Goal: Check status

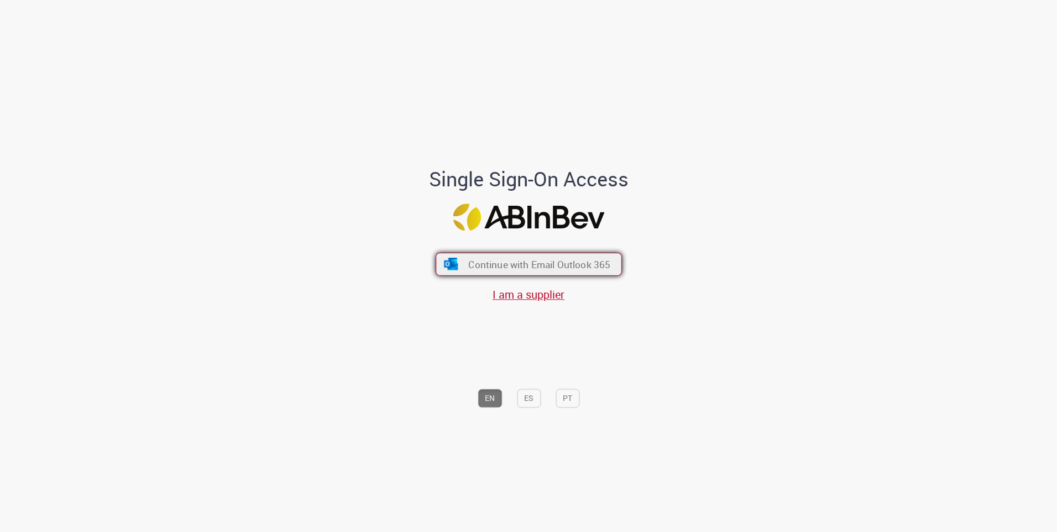
click at [514, 272] on button "Continue with Email Outlook 365" at bounding box center [529, 264] width 186 height 23
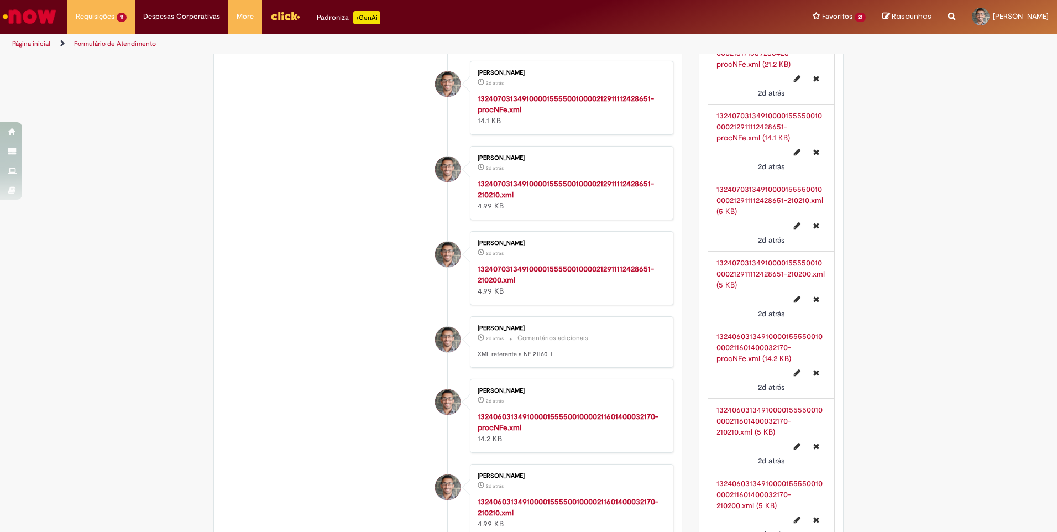
scroll to position [1161, 0]
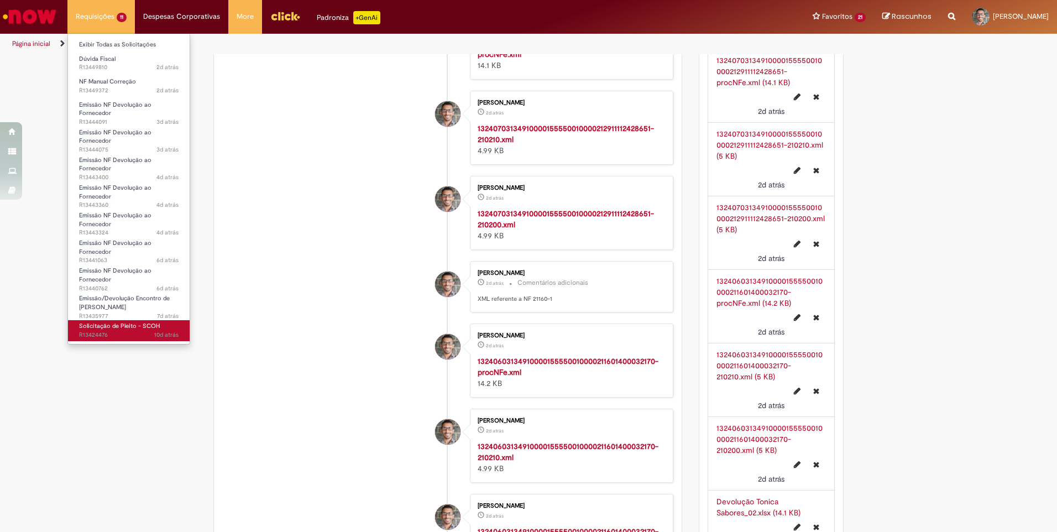
click at [122, 330] on span "Solicitação de Pleito - SCOH" at bounding box center [119, 326] width 81 height 8
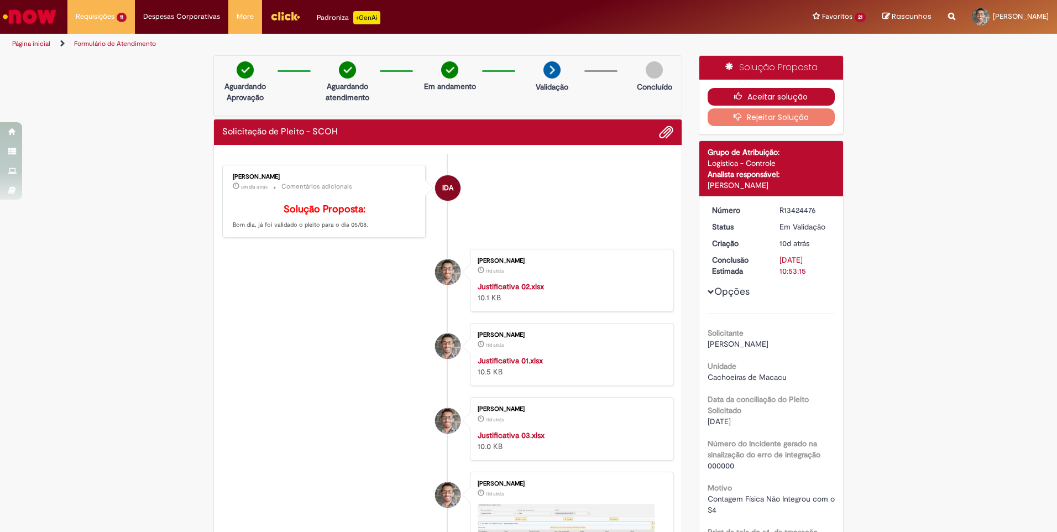
click at [762, 97] on button "Aceitar solução" at bounding box center [772, 97] width 128 height 18
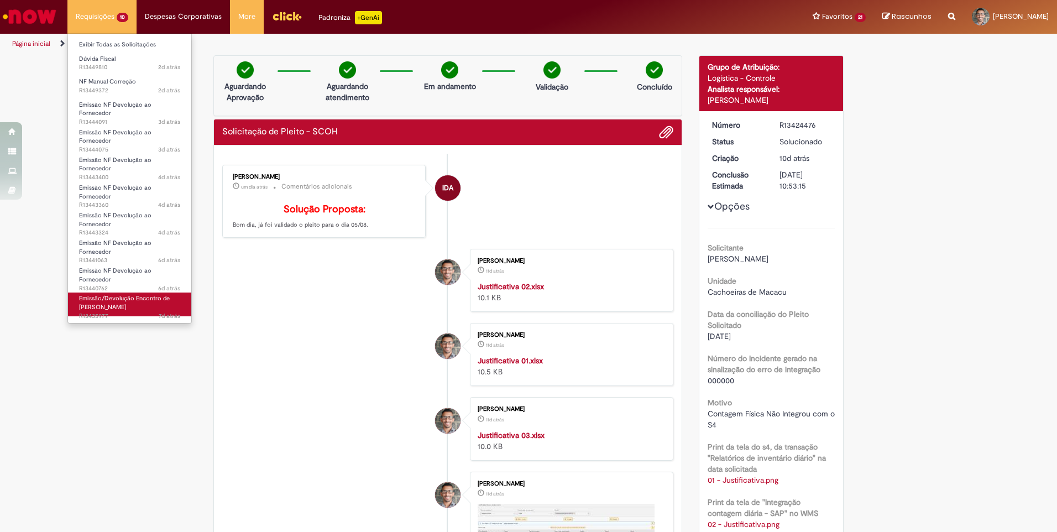
click at [106, 304] on span "Emissão/Devolução Encontro de [PERSON_NAME]" at bounding box center [124, 302] width 91 height 17
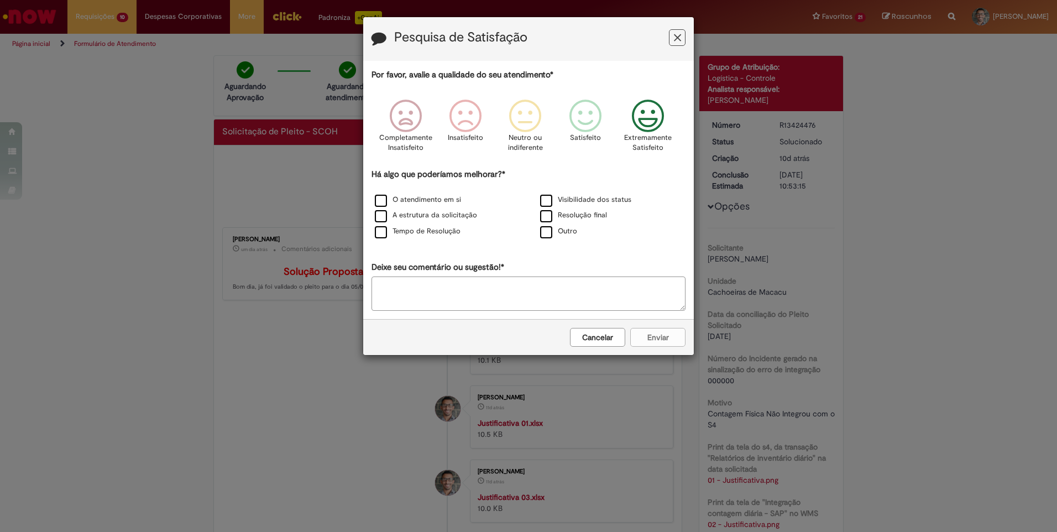
click at [639, 128] on icon "Feedback" at bounding box center [648, 116] width 41 height 33
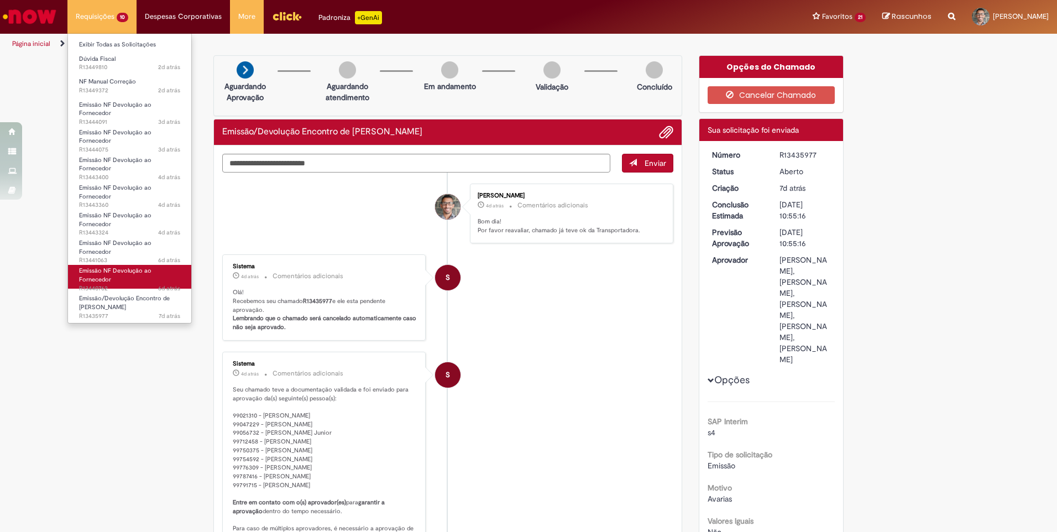
click at [119, 265] on link "Emissão NF Devolução ao Fornecedor 6d atrás 6 dias atrás R13440762" at bounding box center [129, 277] width 123 height 24
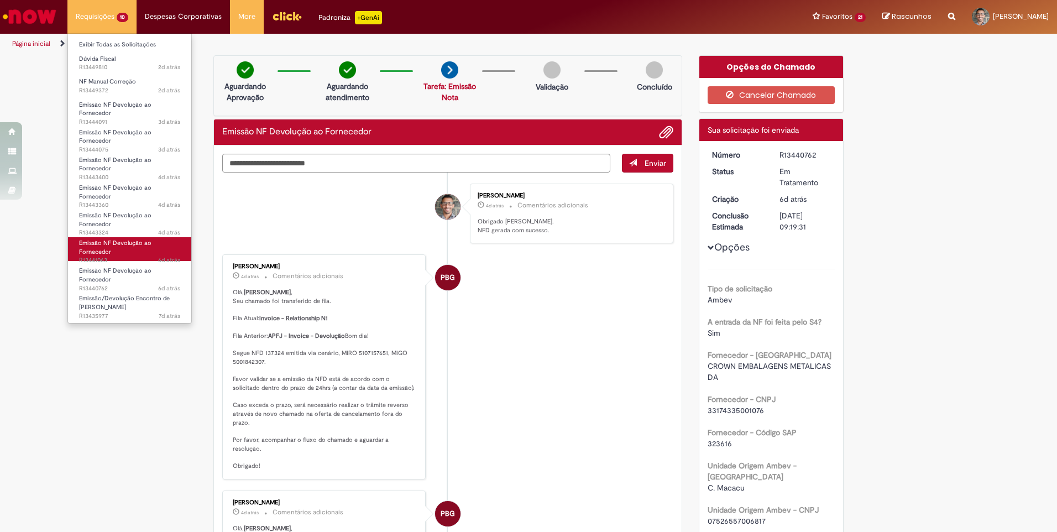
click at [119, 254] on link "Emissão NF Devolução ao Fornecedor 6d atrás 6 dias atrás R13441063" at bounding box center [129, 249] width 123 height 24
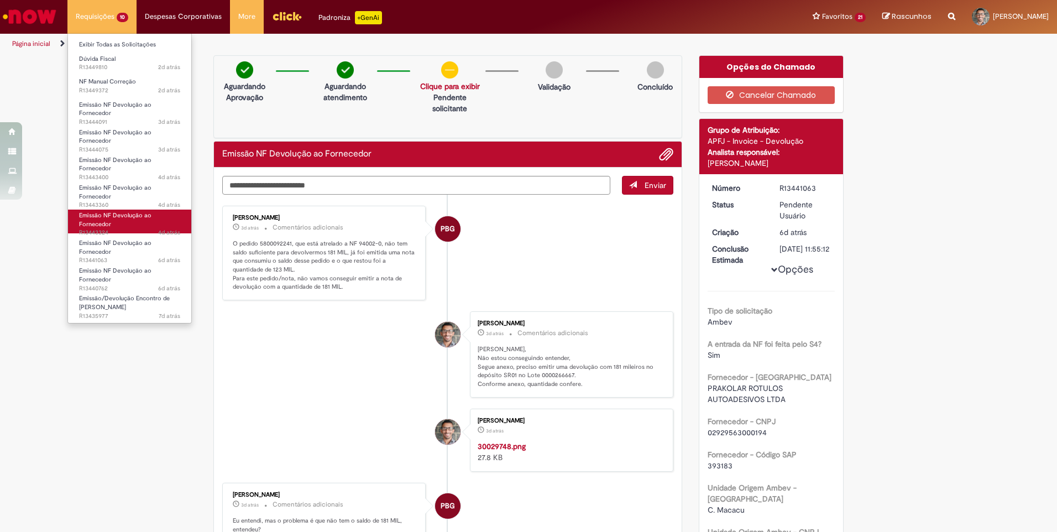
click at [124, 228] on link "Emissão NF Devolução ao Fornecedor 4d atrás 4 dias atrás R13443324" at bounding box center [129, 222] width 123 height 24
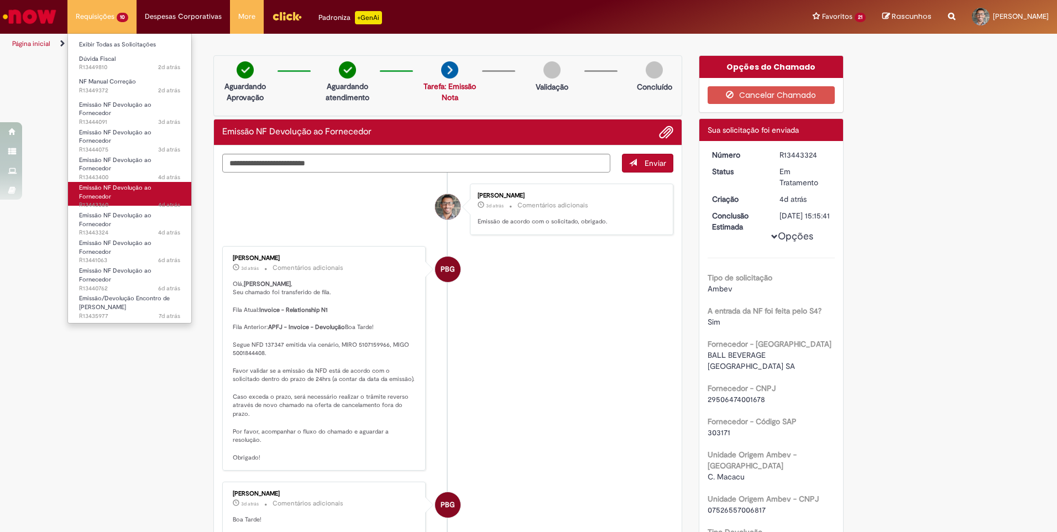
click at [114, 201] on span "4d atrás 4 dias atrás R13443360" at bounding box center [129, 205] width 101 height 9
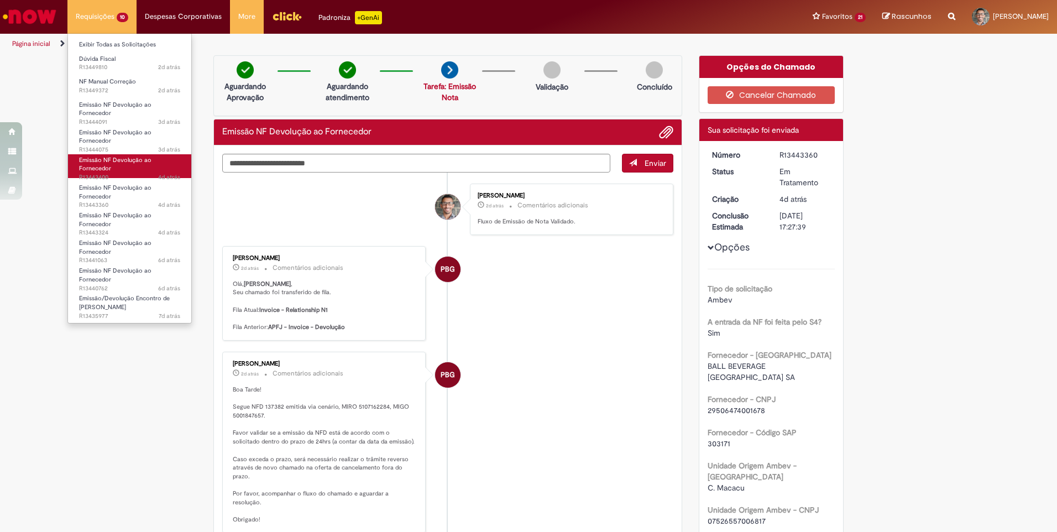
click at [107, 169] on span "Emissão NF Devolução ao Fornecedor" at bounding box center [115, 164] width 72 height 17
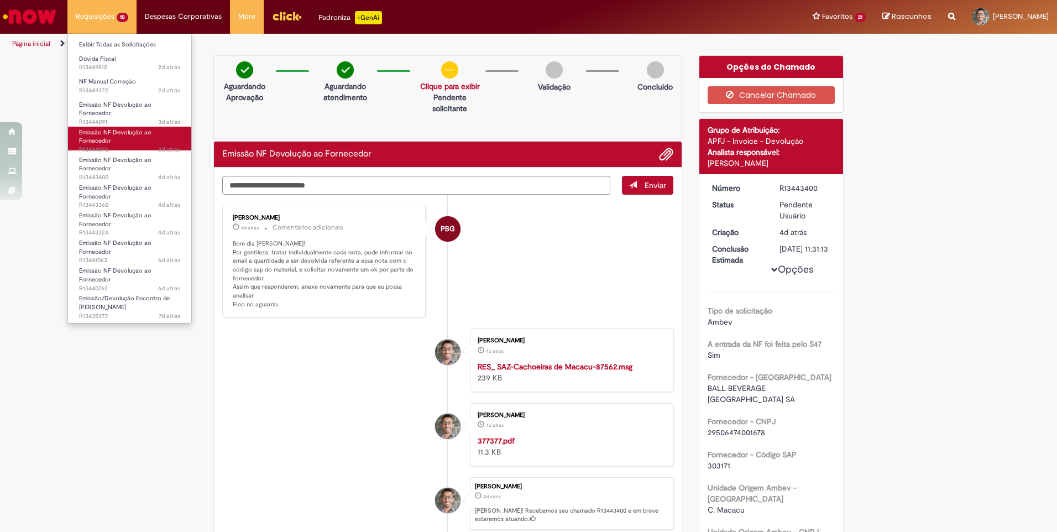
click at [126, 141] on link "Emissão NF Devolução ao Fornecedor 3d atrás 3 dias atrás R13444075" at bounding box center [129, 139] width 123 height 24
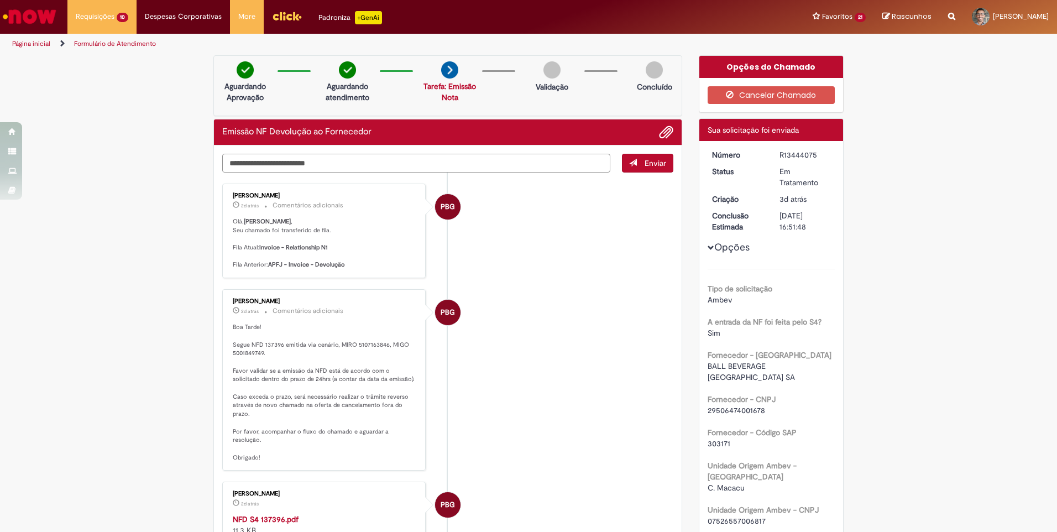
click at [437, 168] on textarea "Digite sua mensagem aqui..." at bounding box center [416, 163] width 388 height 19
type textarea "**********"
click at [645, 161] on span "Enviar" at bounding box center [656, 163] width 22 height 10
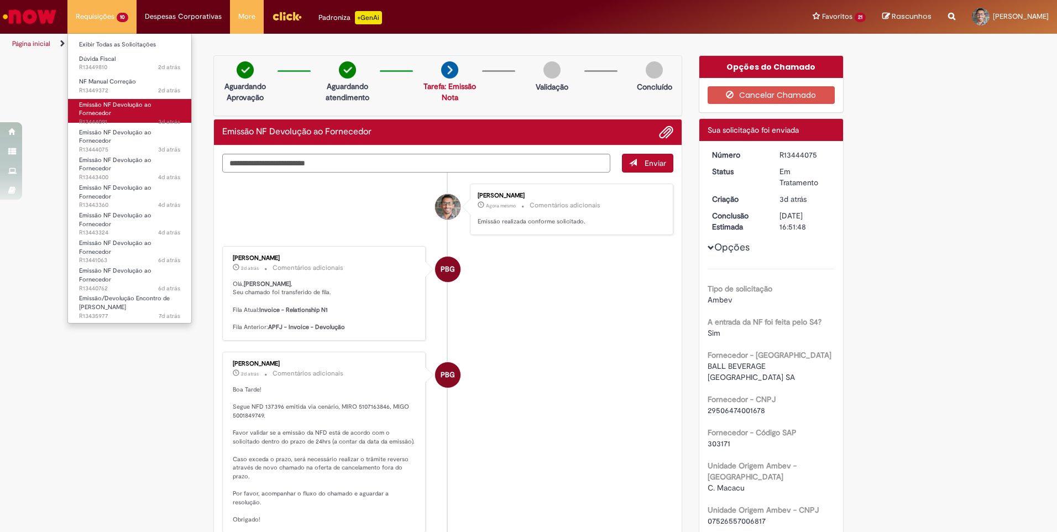
click at [108, 111] on span "Emissão NF Devolução ao Fornecedor" at bounding box center [115, 109] width 72 height 17
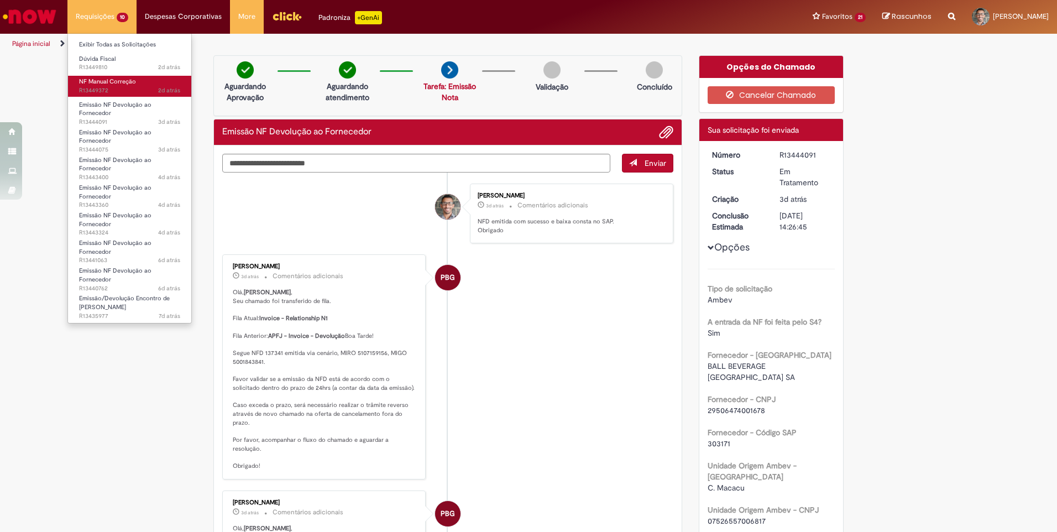
click at [113, 87] on span "2d atrás 2 dias atrás R13449372" at bounding box center [129, 90] width 101 height 9
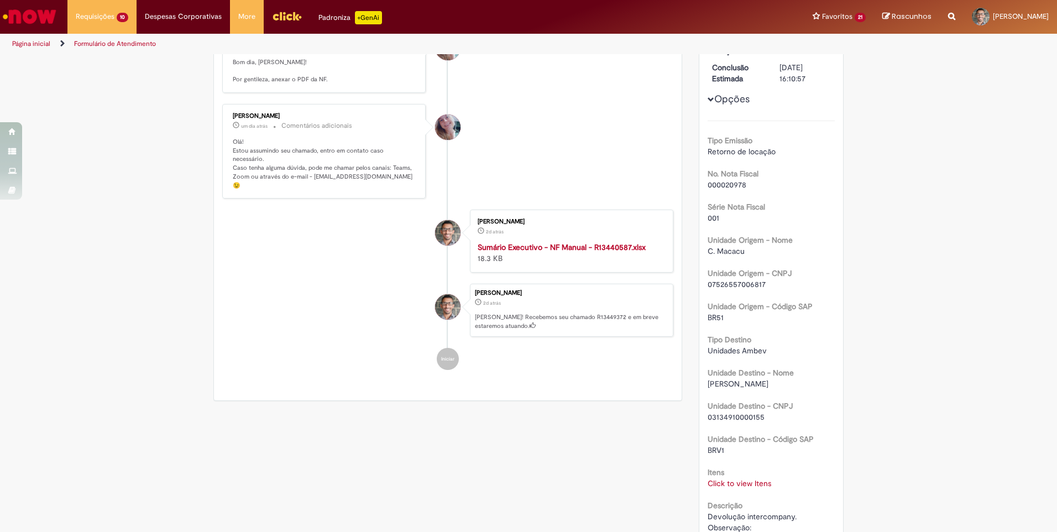
scroll to position [71, 0]
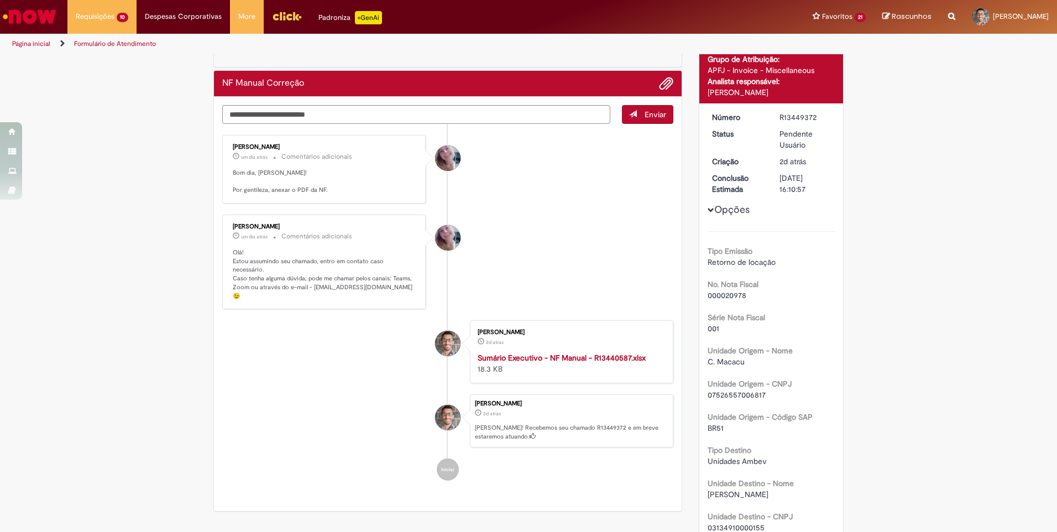
click at [550, 353] on strong "Sumário Executivo - NF Manual - R13440587.xlsx" at bounding box center [562, 358] width 168 height 10
click at [661, 85] on span "Adicionar anexos" at bounding box center [666, 83] width 13 height 13
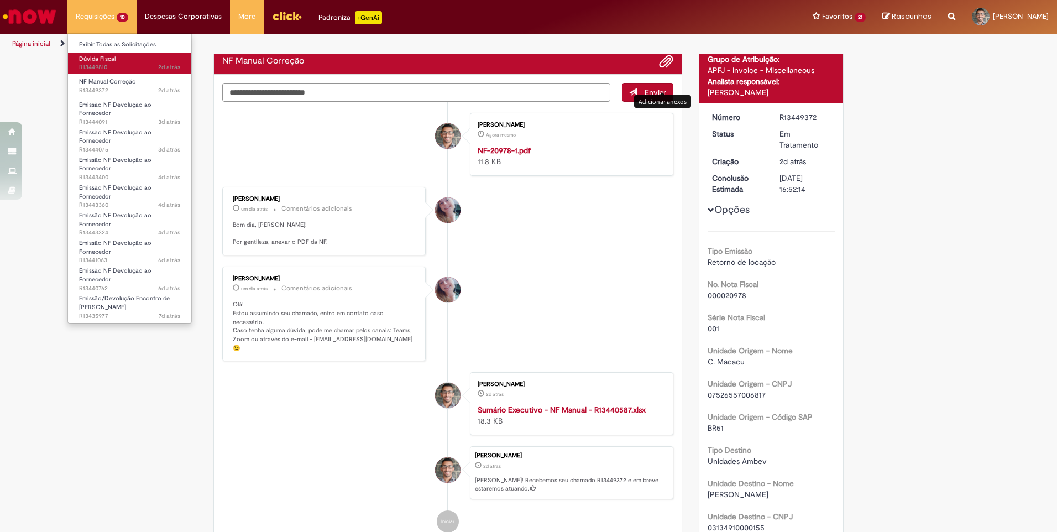
click at [89, 64] on span "2d atrás 2 dias atrás R13449810" at bounding box center [129, 67] width 101 height 9
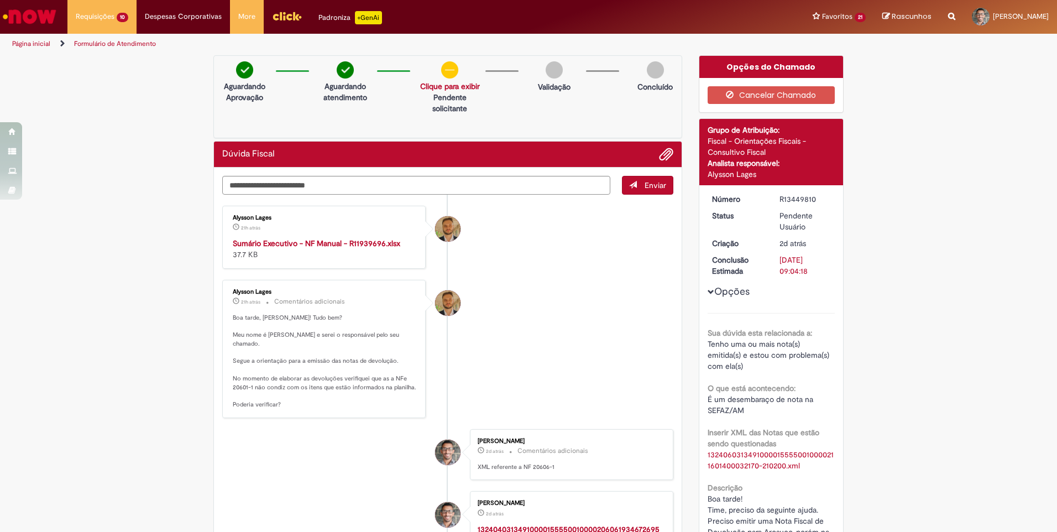
click at [300, 242] on strong "Sumário Executivo - NF Manual - R11939696.xlsx" at bounding box center [317, 243] width 168 height 10
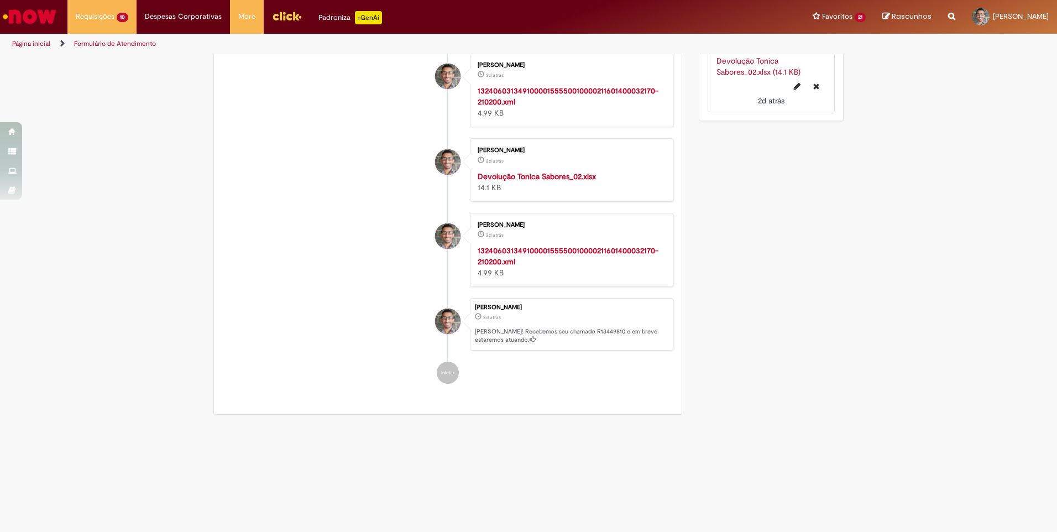
scroll to position [1436, 0]
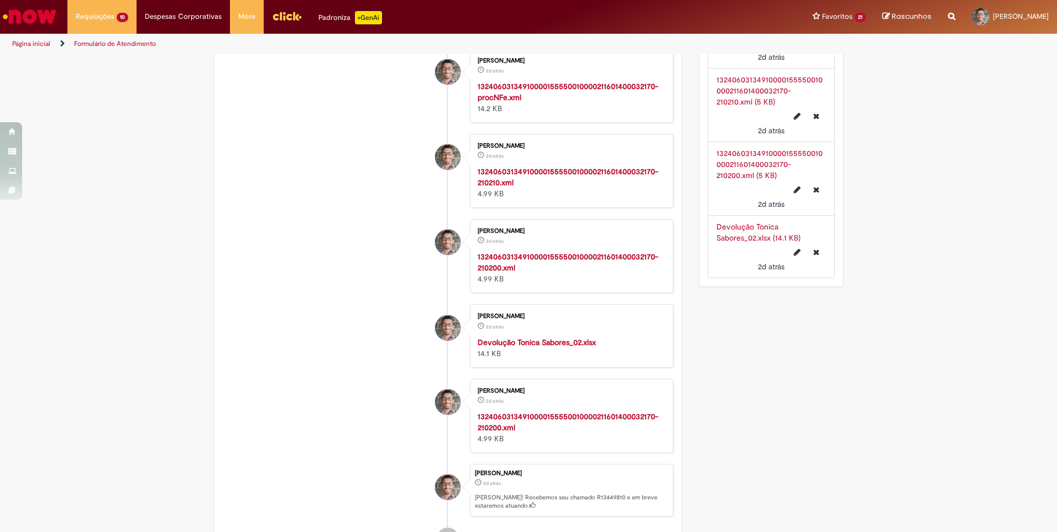
click at [752, 243] on link "Devolução Tonica Sabores_02.xlsx (14.1 KB)" at bounding box center [759, 232] width 84 height 21
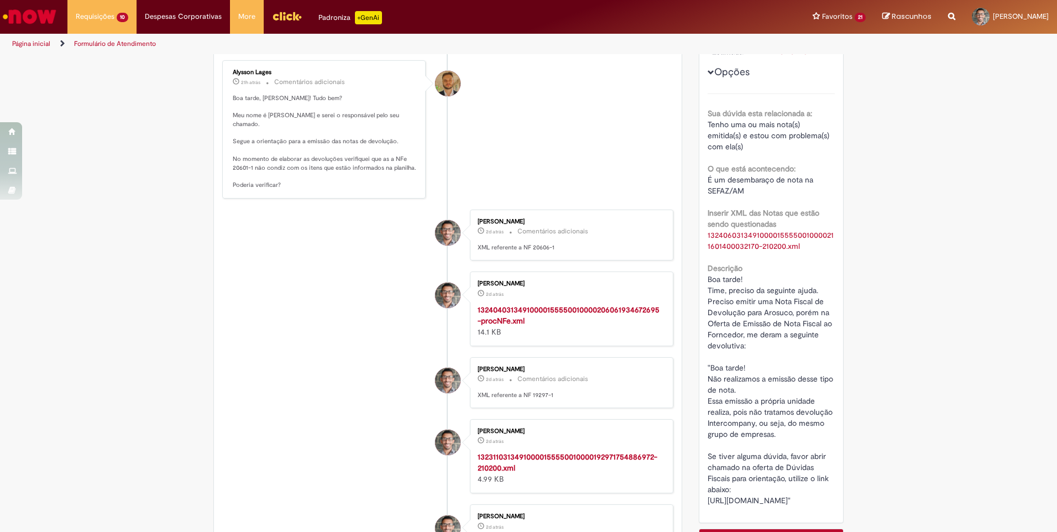
scroll to position [0, 0]
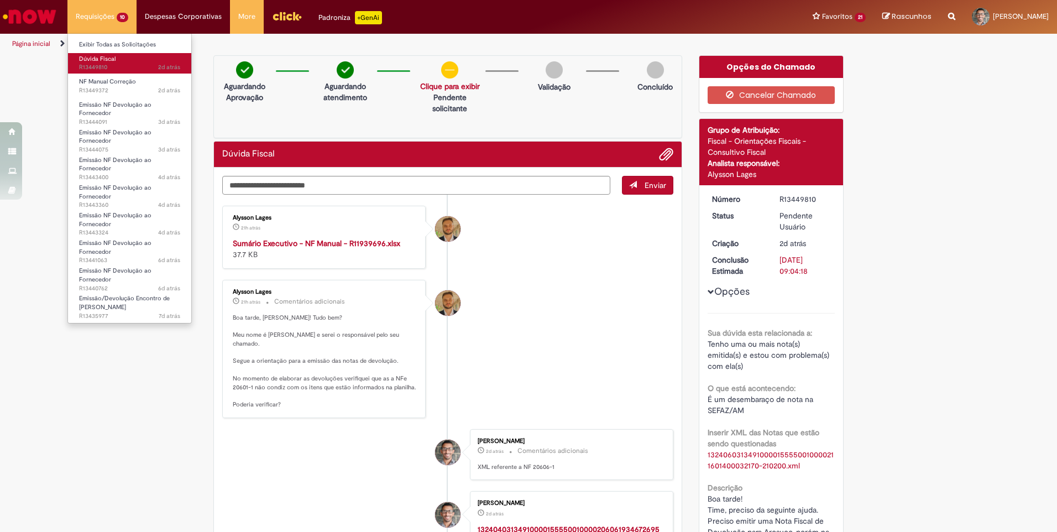
click at [95, 62] on span "Dúvida Fiscal" at bounding box center [97, 59] width 37 height 8
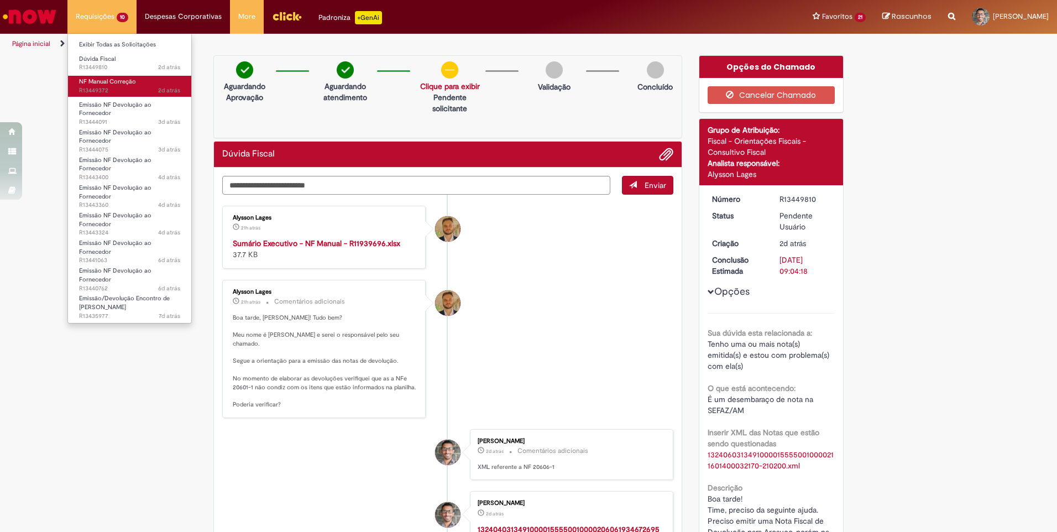
click at [99, 82] on span "NF Manual Correção" at bounding box center [107, 81] width 57 height 8
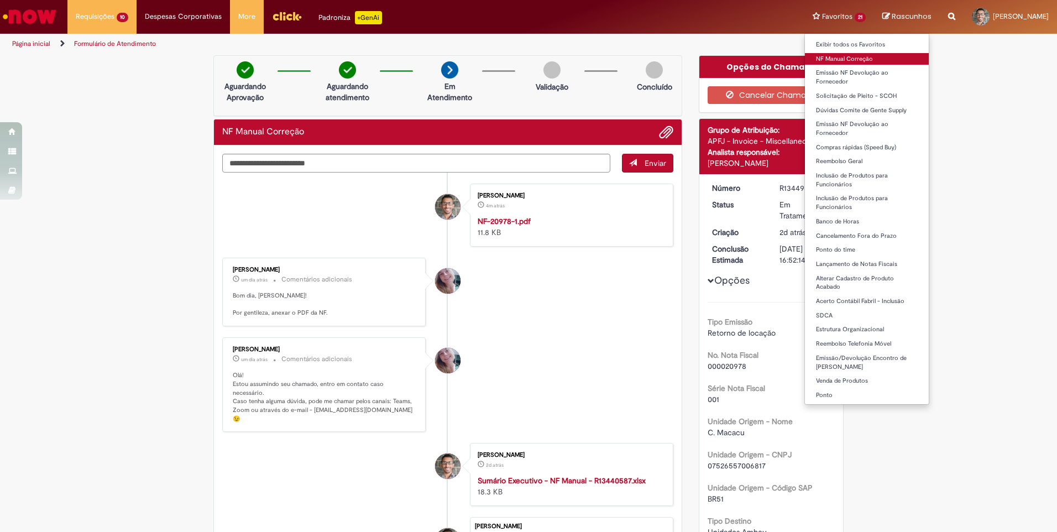
click at [813, 61] on link "NF Manual Correção" at bounding box center [867, 59] width 124 height 12
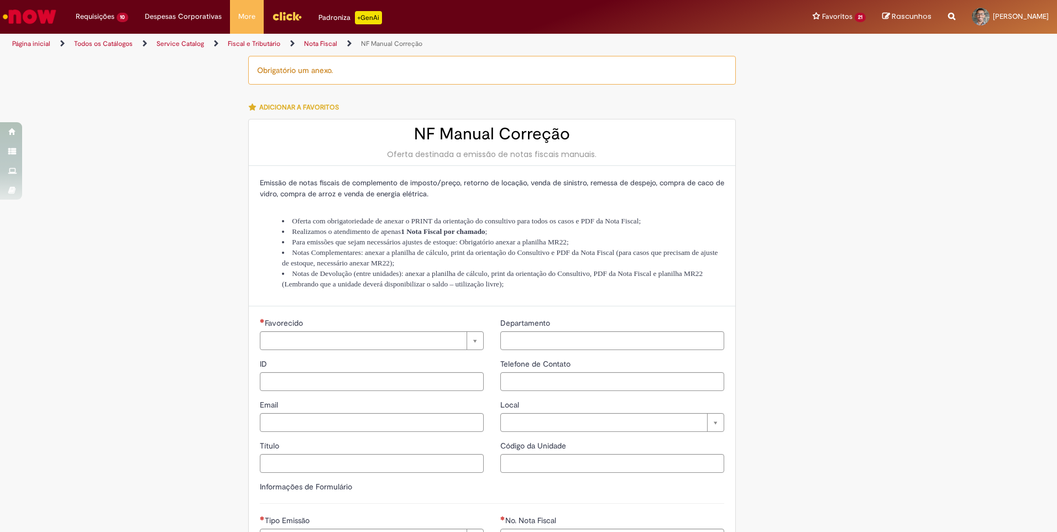
type input "********"
type input "**********"
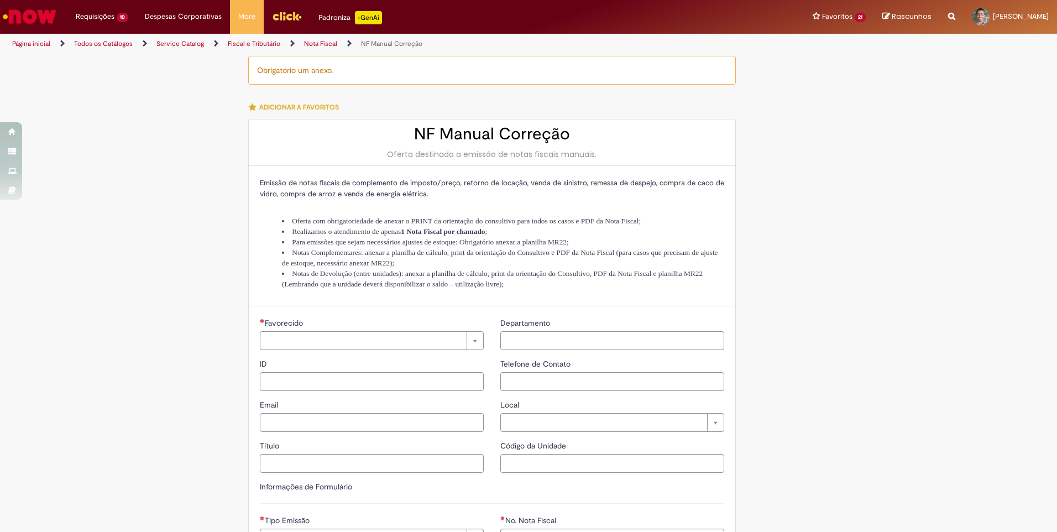
type input "****"
type input "**********"
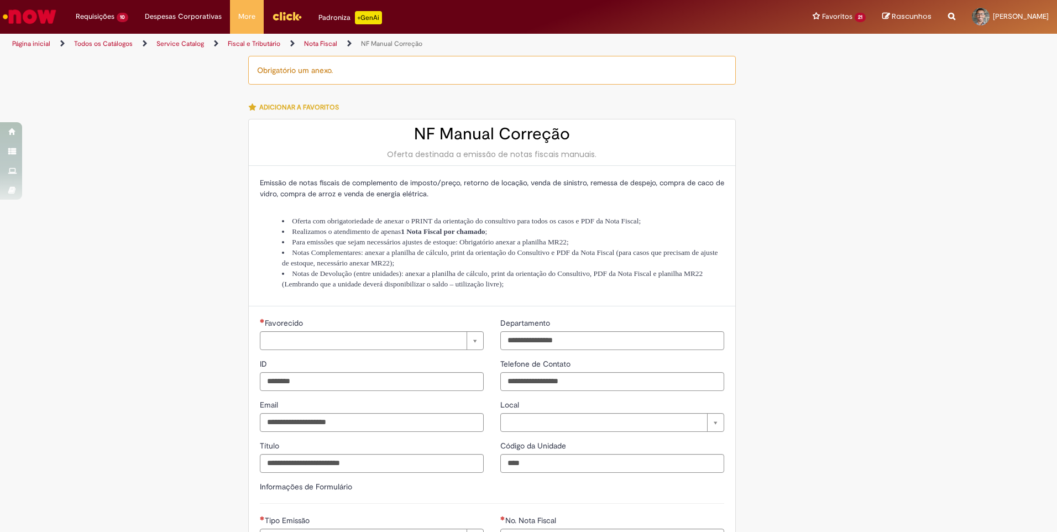
type input "**********"
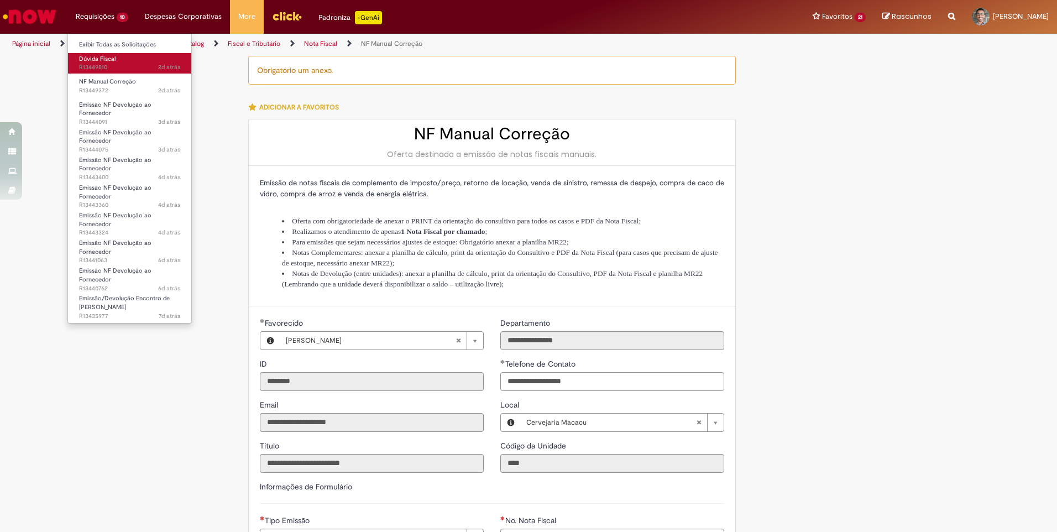
click at [102, 61] on span "Dúvida Fiscal" at bounding box center [97, 59] width 37 height 8
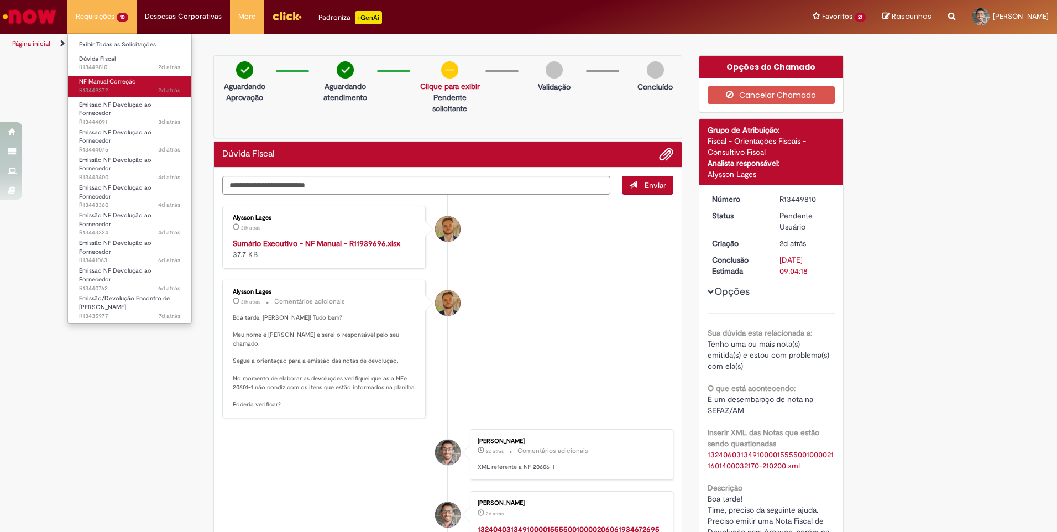
click at [95, 81] on span "NF Manual Correção" at bounding box center [107, 81] width 57 height 8
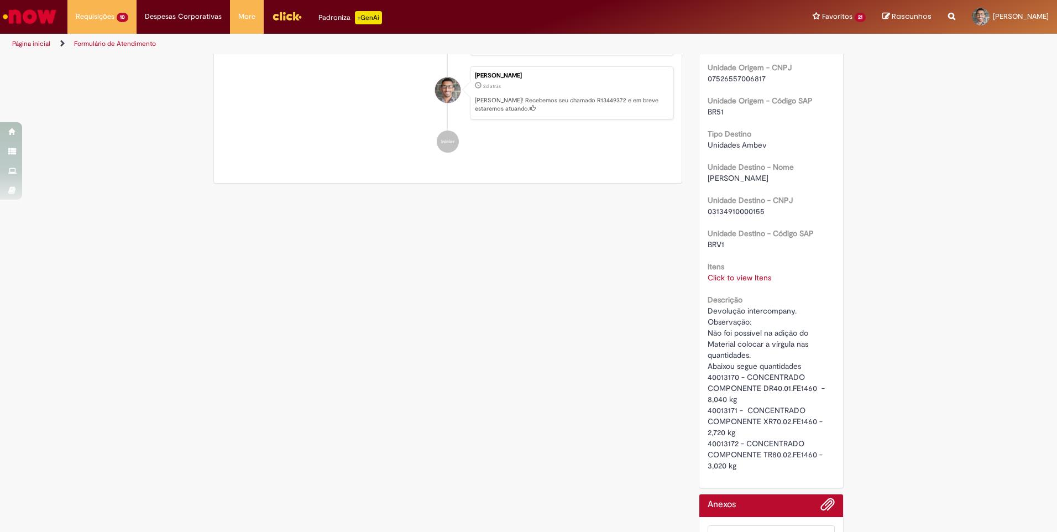
scroll to position [509, 0]
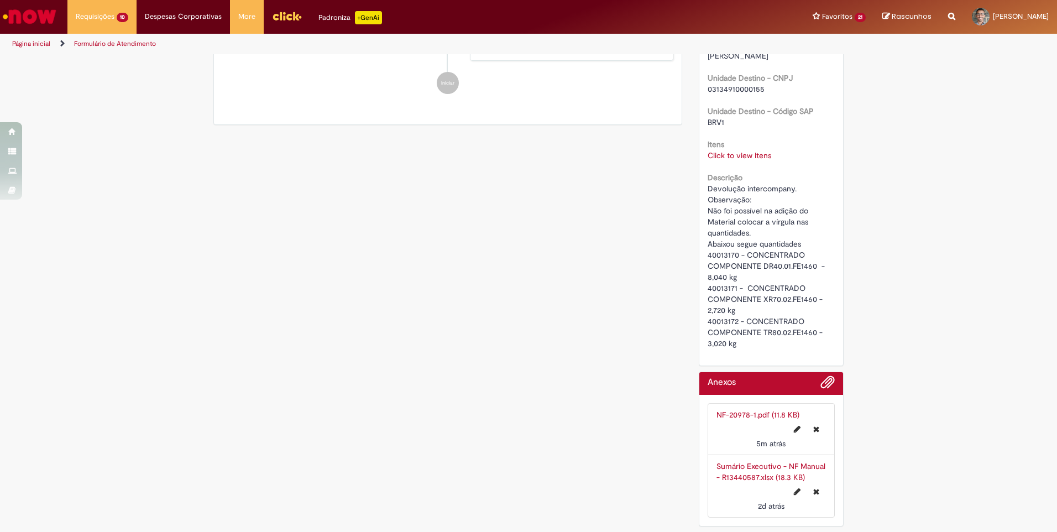
click at [741, 194] on div "Devolução intercompany. Observação: Não foi possível na adição do Material colo…" at bounding box center [772, 266] width 128 height 166
click at [730, 157] on link "Click to view Itens" at bounding box center [740, 155] width 64 height 10
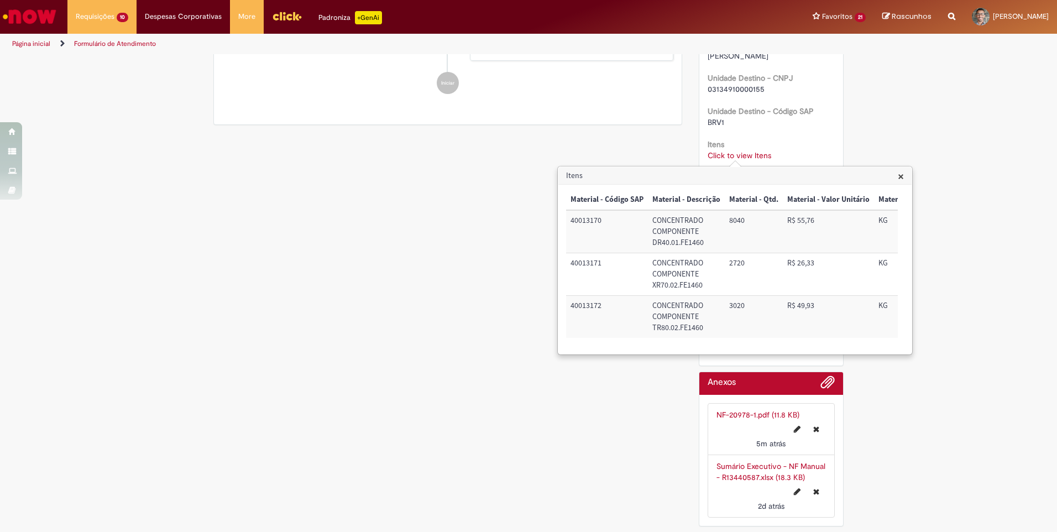
click at [905, 176] on h3 "Itens" at bounding box center [735, 176] width 353 height 18
click at [903, 179] on span "×" at bounding box center [901, 176] width 6 height 15
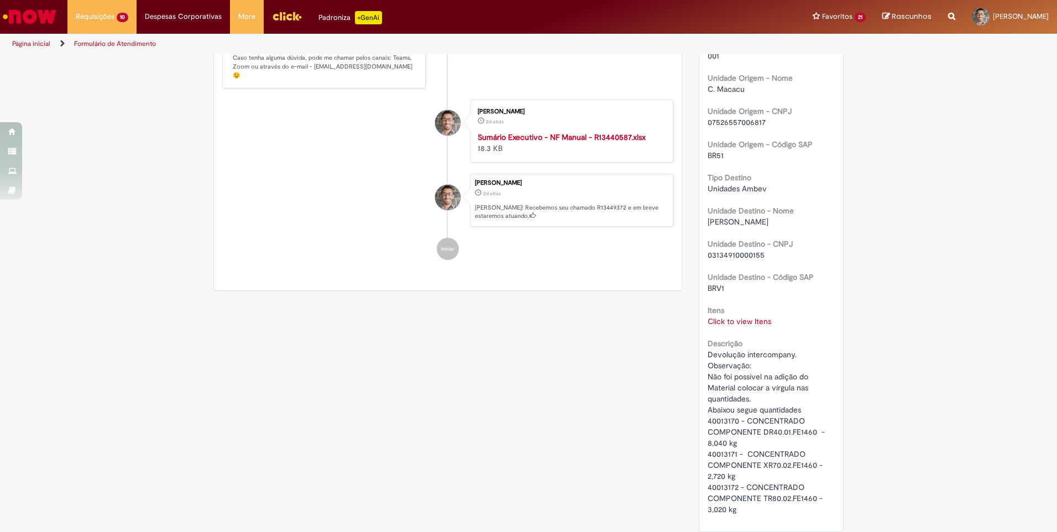
scroll to position [454, 0]
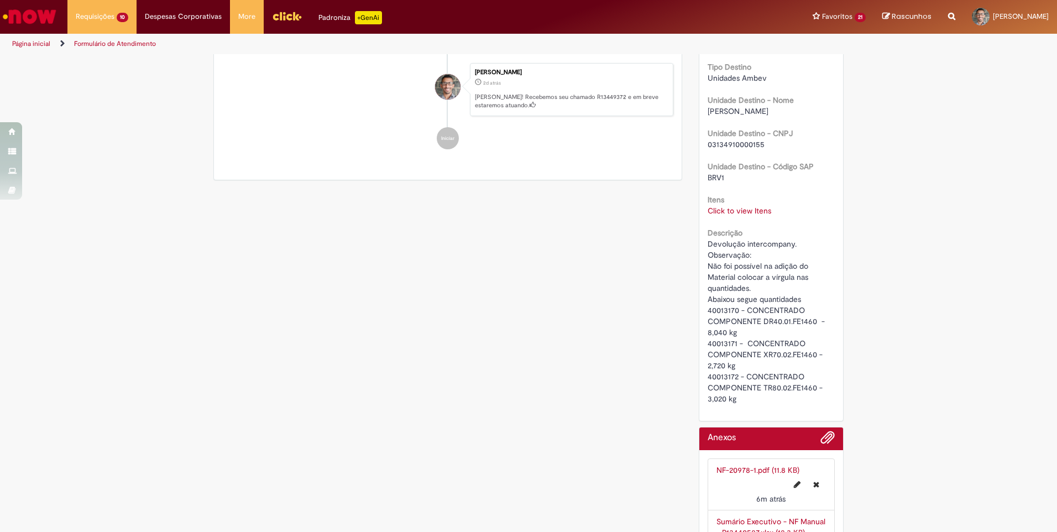
click at [739, 212] on link "Click to view Itens" at bounding box center [740, 211] width 64 height 10
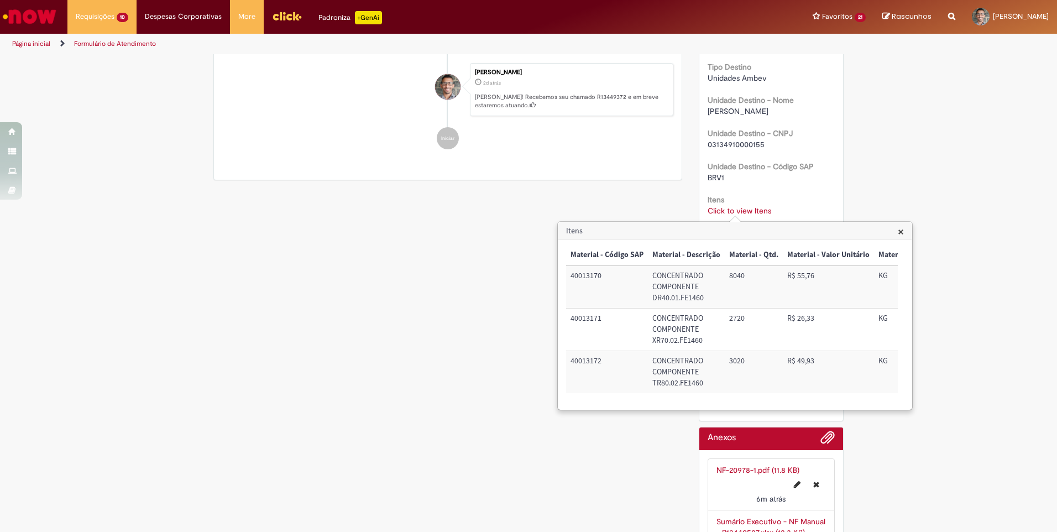
click at [1033, 289] on div "Verificar Código de Barras Aguardando Aprovação Aguardando atendimento Em Atend…" at bounding box center [528, 94] width 1057 height 986
click at [901, 233] on span "×" at bounding box center [901, 231] width 6 height 15
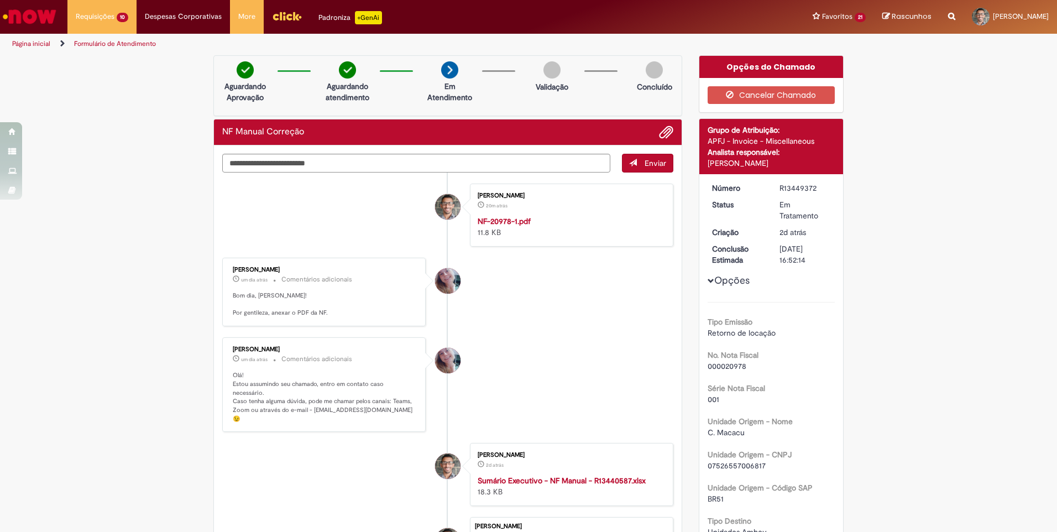
scroll to position [221, 0]
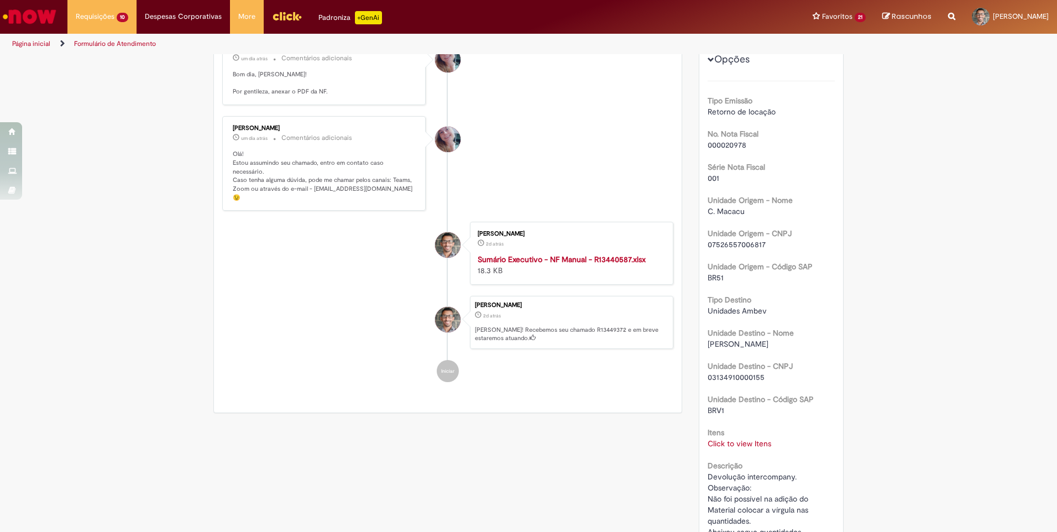
click at [750, 440] on link "Click to view Itens" at bounding box center [740, 444] width 64 height 10
